Goal: Task Accomplishment & Management: Use online tool/utility

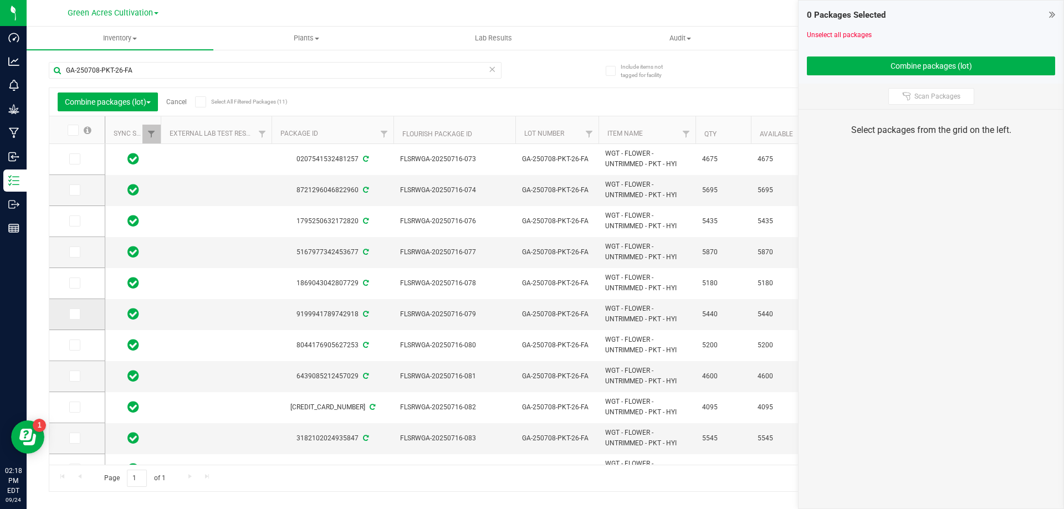
click at [79, 310] on span at bounding box center [74, 314] width 11 height 11
click at [0, 0] on input "checkbox" at bounding box center [0, 0] width 0 height 0
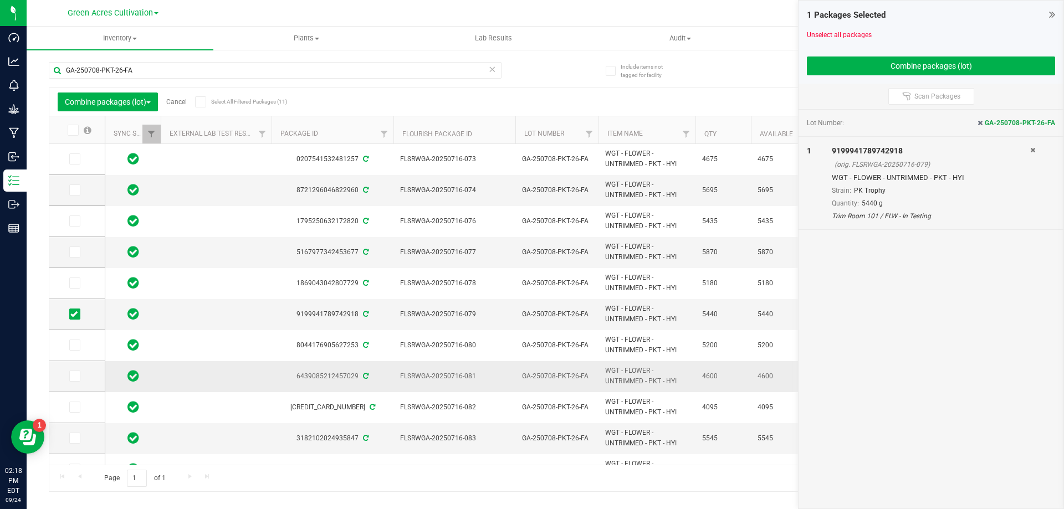
scroll to position [20, 0]
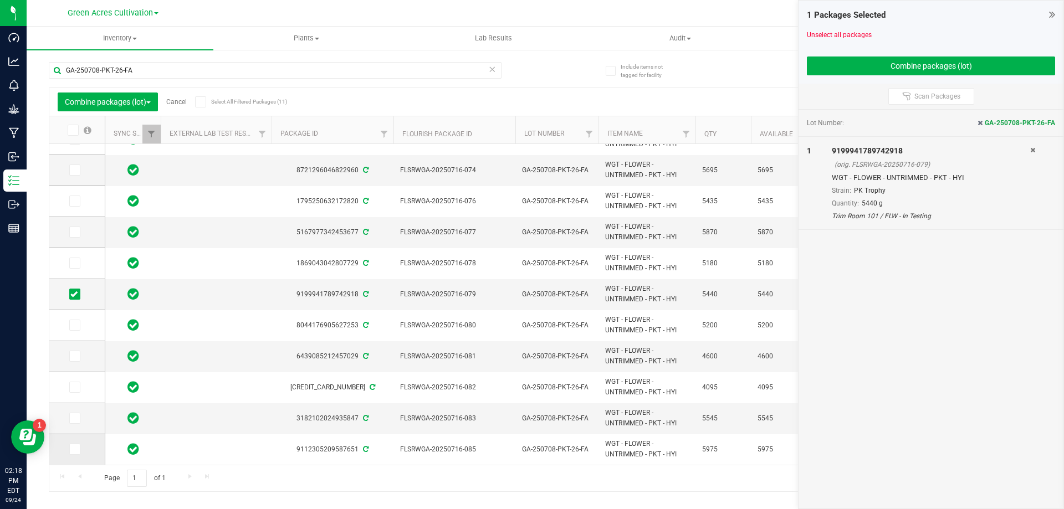
click at [81, 444] on label at bounding box center [77, 449] width 16 height 11
click at [0, 0] on input "checkbox" at bounding box center [0, 0] width 0 height 0
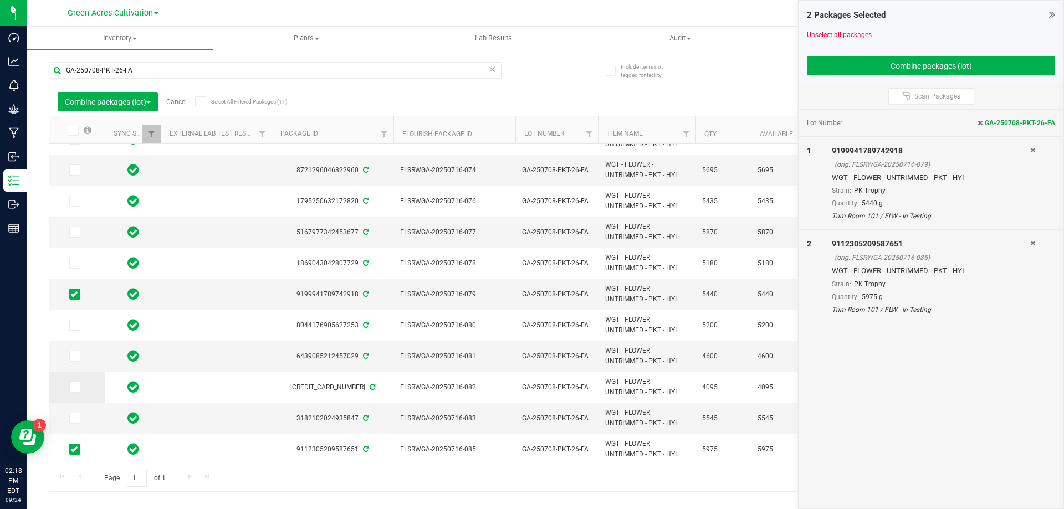
click at [73, 387] on icon at bounding box center [73, 387] width 7 height 0
click at [0, 0] on input "checkbox" at bounding box center [0, 0] width 0 height 0
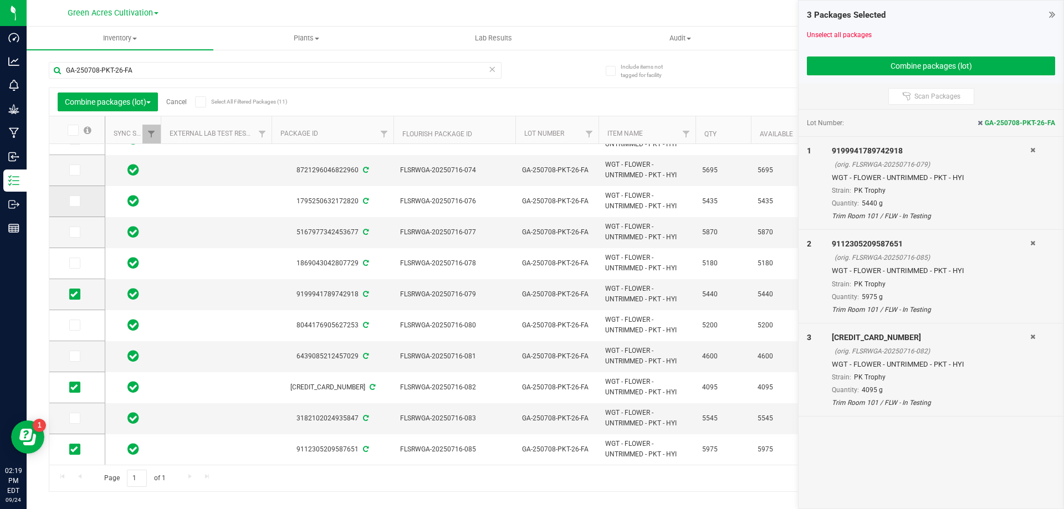
click at [61, 198] on td at bounding box center [76, 201] width 55 height 31
click at [72, 201] on icon at bounding box center [73, 201] width 7 height 0
click at [0, 0] on input "checkbox" at bounding box center [0, 0] width 0 height 0
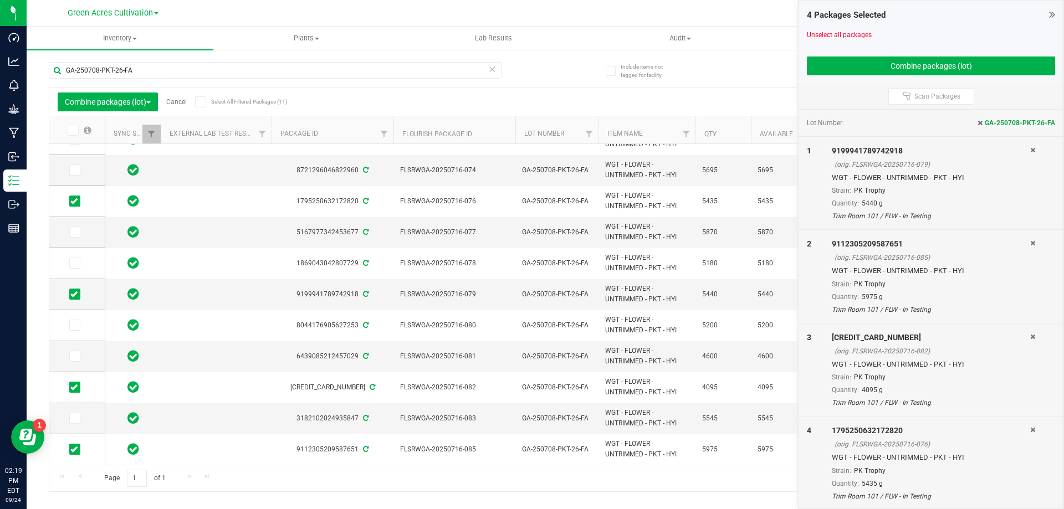
click at [950, 49] on div at bounding box center [931, 52] width 248 height 8
click at [954, 59] on button "Combine packages (lot)" at bounding box center [931, 66] width 248 height 19
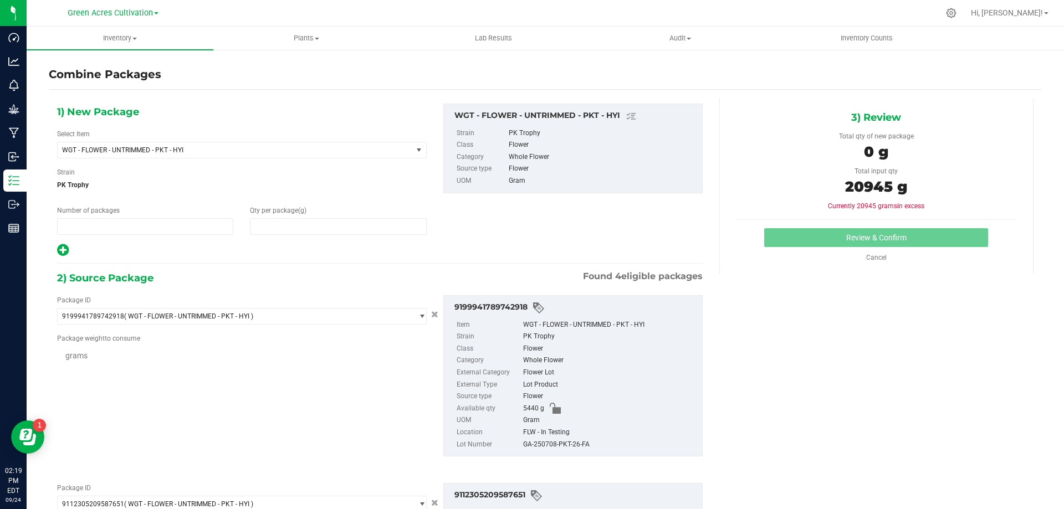
type input "1"
type input "0"
